Goal: Navigation & Orientation: Find specific page/section

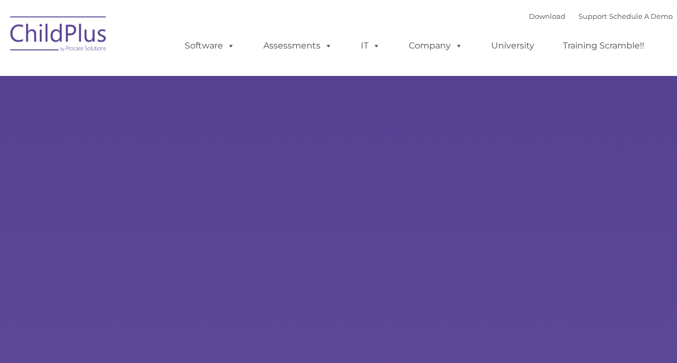
type input ""
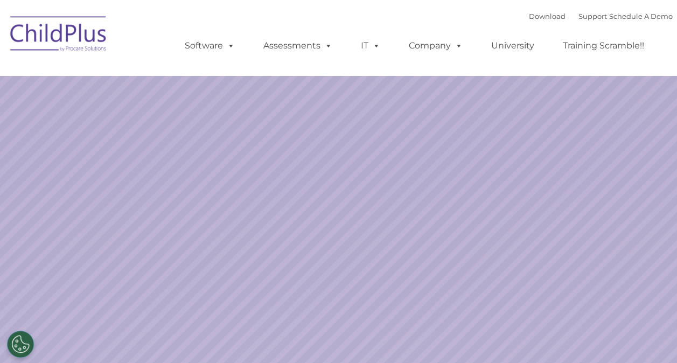
select select "MEDIUM"
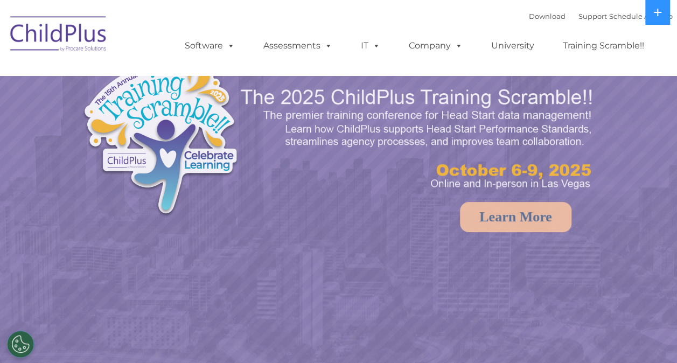
select select "MEDIUM"
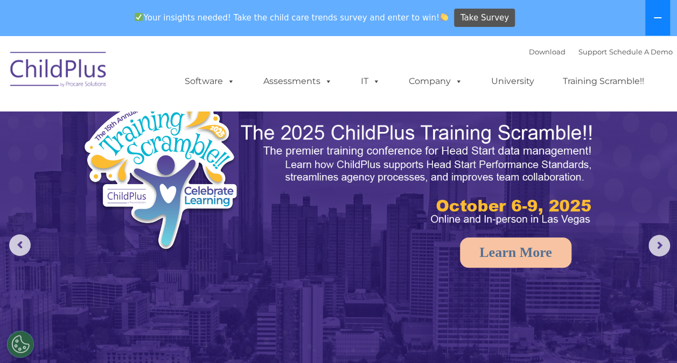
click at [655, 17] on icon at bounding box center [658, 17] width 9 height 9
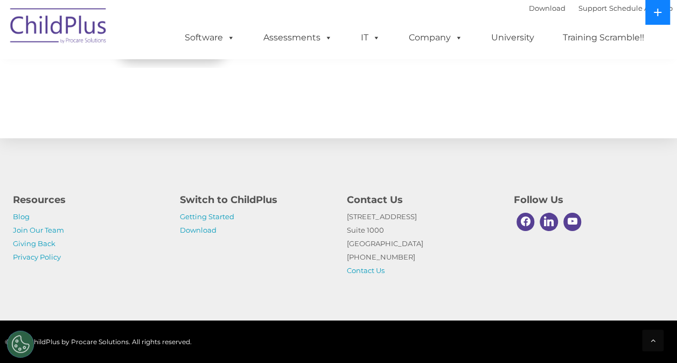
scroll to position [1277, 0]
click at [228, 218] on link "Getting Started" at bounding box center [207, 216] width 54 height 9
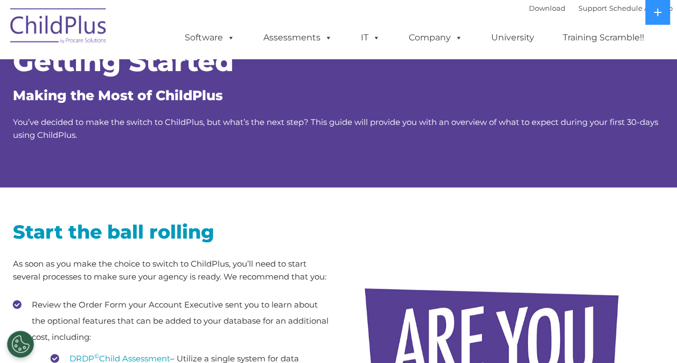
scroll to position [33, 0]
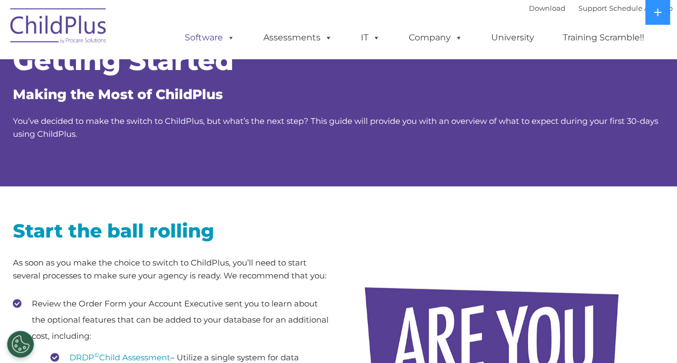
click at [213, 39] on link "Software" at bounding box center [210, 38] width 72 height 22
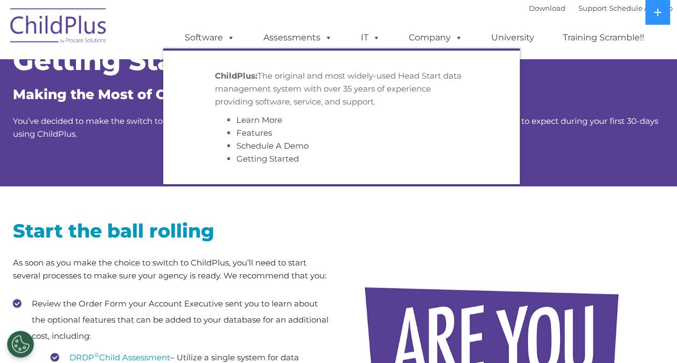
click at [401, 209] on div at bounding box center [506, 366] width 302 height 323
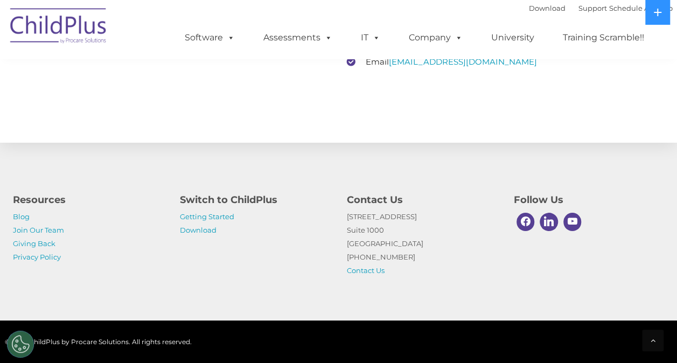
scroll to position [1730, 0]
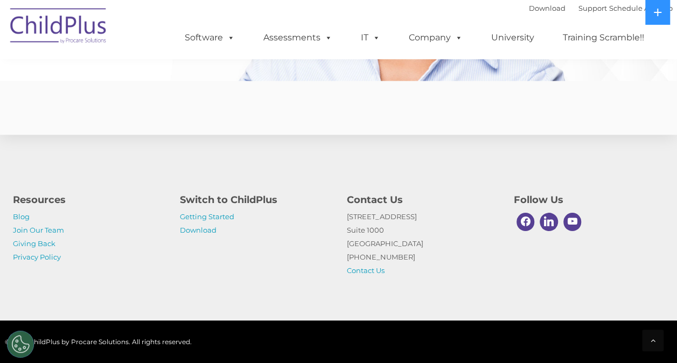
scroll to position [2687, 0]
